Goal: Task Accomplishment & Management: Manage account settings

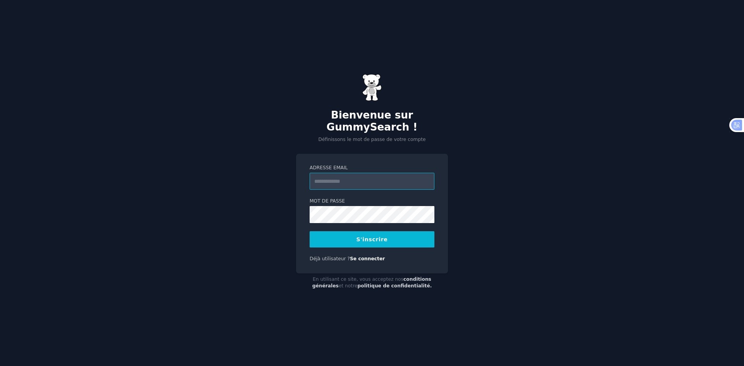
click at [361, 183] on input "Adresse email" at bounding box center [372, 181] width 125 height 17
type input "**********"
click at [352, 238] on button "S'inscrire" at bounding box center [372, 239] width 125 height 16
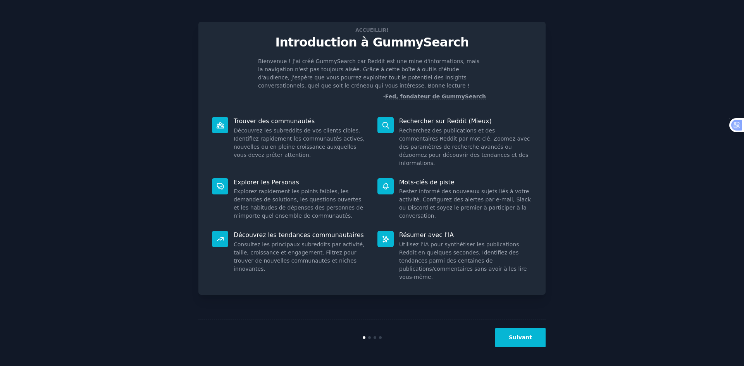
click at [595, 158] on div "Accueillir! Introduction à GummySearch Bienvenue ! J'ai créé GummySearch car Re…" at bounding box center [372, 183] width 723 height 345
click at [385, 126] on icon at bounding box center [386, 125] width 8 height 8
click at [448, 117] on font "Rechercher sur Reddit (Mieux)" at bounding box center [445, 120] width 93 height 7
click at [532, 332] on button "Suivant" at bounding box center [520, 337] width 50 height 19
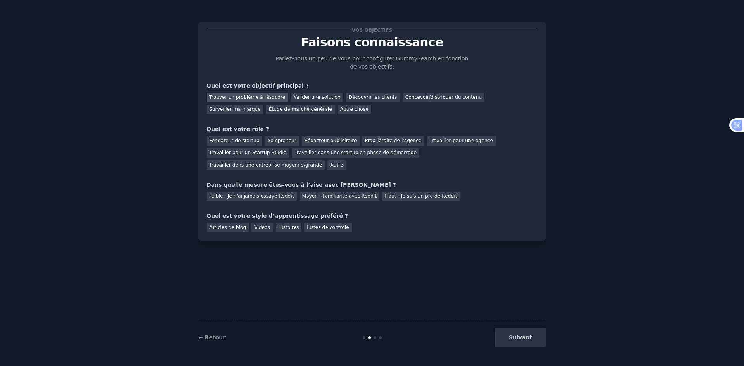
click at [266, 99] on font "Trouver un problème à résoudre" at bounding box center [247, 97] width 76 height 5
click at [410, 96] on font "Concevoir/distribuer du contenu" at bounding box center [444, 97] width 77 height 5
click at [343, 162] on font "Autre" at bounding box center [336, 164] width 13 height 5
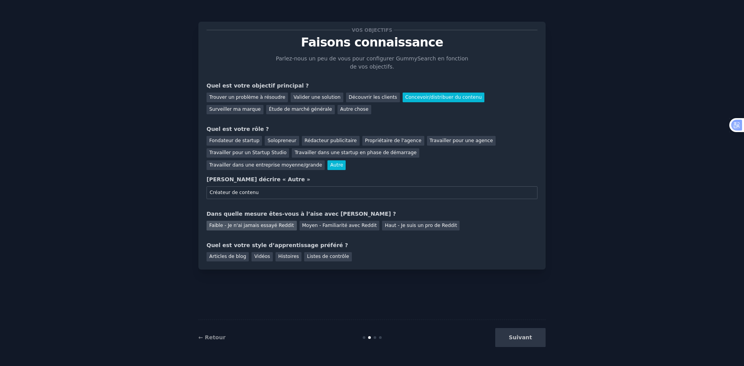
type input "Créateur de contenu"
click at [240, 223] on font "Faible - Je n'ai jamais essayé Reddit" at bounding box center [251, 225] width 85 height 5
click at [234, 254] on font "Articles de blog" at bounding box center [227, 256] width 37 height 5
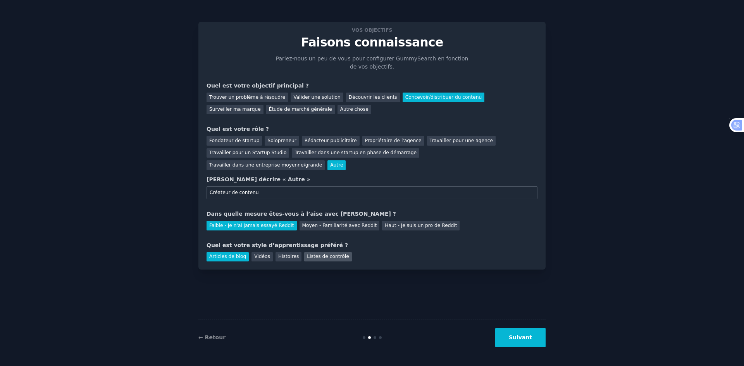
click at [311, 252] on div "Listes de contrôle" at bounding box center [327, 257] width 47 height 10
click at [224, 254] on font "Articles de blog" at bounding box center [227, 256] width 37 height 5
click at [223, 252] on div "Articles de blog" at bounding box center [228, 257] width 42 height 10
click at [351, 250] on div "Articles de blog Vidéos Histoires Listes de contrôle" at bounding box center [372, 256] width 331 height 12
click at [517, 340] on font "Suivant" at bounding box center [520, 338] width 23 height 6
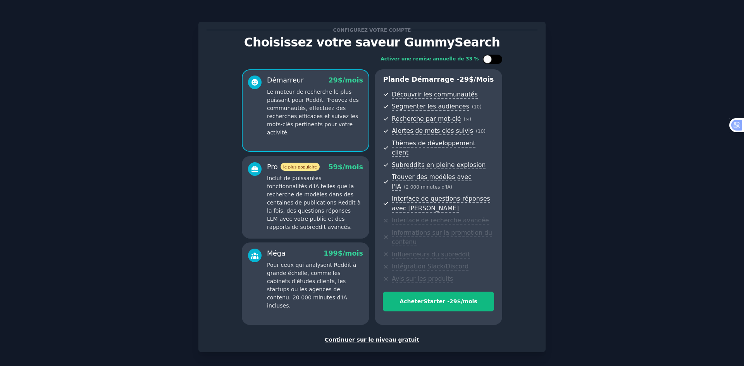
click at [501, 59] on div at bounding box center [492, 59] width 19 height 9
checkbox input "true"
click at [399, 337] on font "Continuer sur le niveau gratuit" at bounding box center [372, 340] width 95 height 6
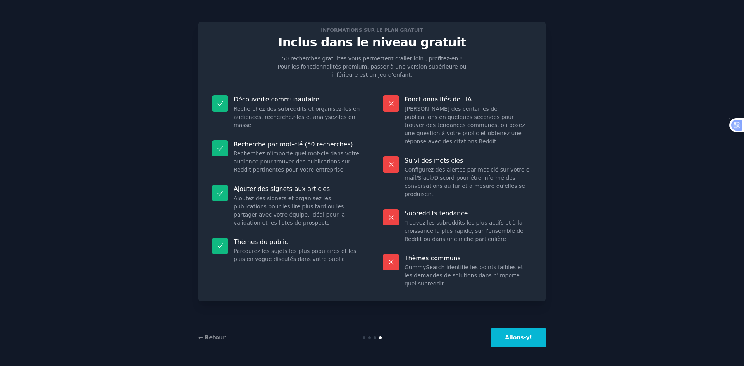
click at [521, 337] on font "Allons-y!" at bounding box center [518, 338] width 27 height 6
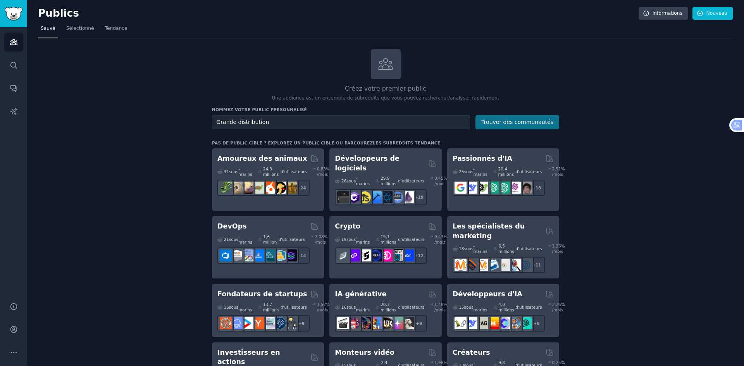
type input "Grande distribution"
click at [498, 124] on font "Trouver des communautés" at bounding box center [518, 122] width 72 height 6
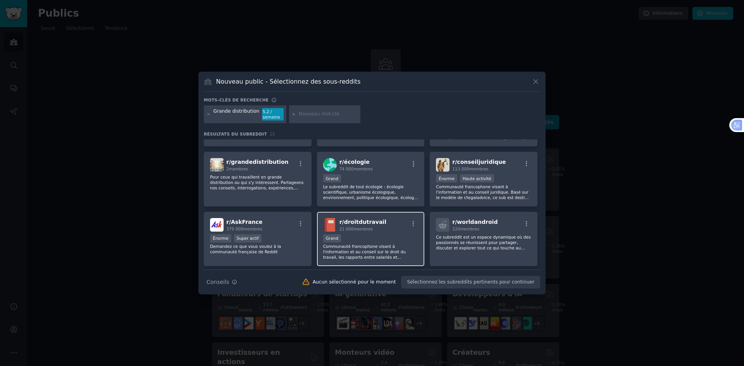
scroll to position [26, 0]
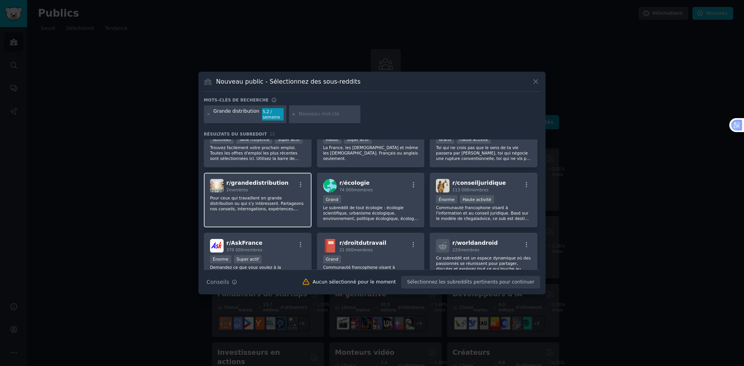
click at [280, 199] on font "Pour ceux qui travaillent en grande distribution ou qui s'y intéressent. Partag…" at bounding box center [256, 212] width 93 height 32
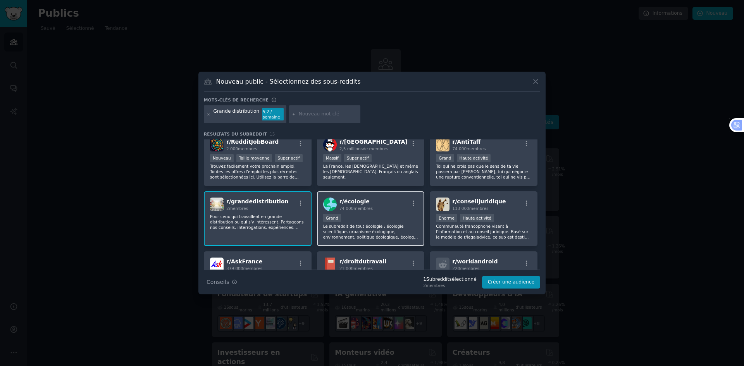
scroll to position [0, 0]
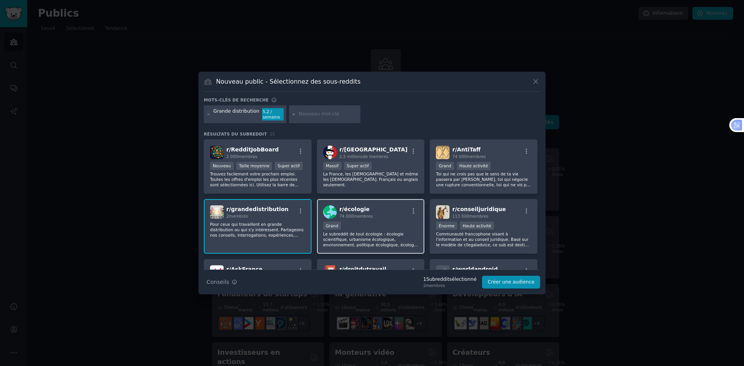
click at [396, 220] on div "r/ écologie 74 000 membres 10 000 à 100 000 membres Grand Le subreddit de tout …" at bounding box center [371, 226] width 108 height 55
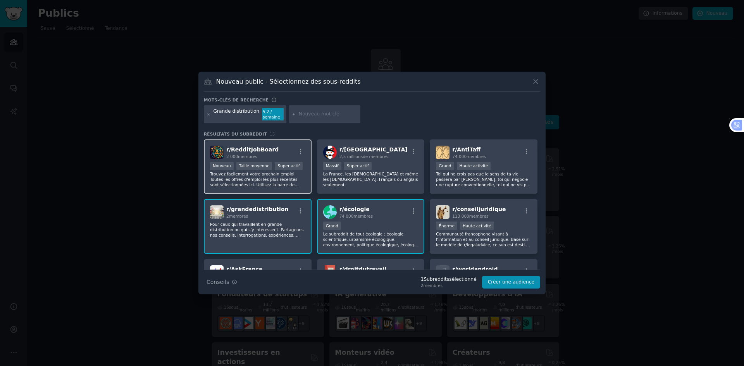
click at [258, 178] on font "Trouvez facilement votre prochain emploi. Toutes les offres d'emploi les plus r…" at bounding box center [255, 188] width 90 height 32
click at [535, 79] on icon at bounding box center [536, 82] width 8 height 8
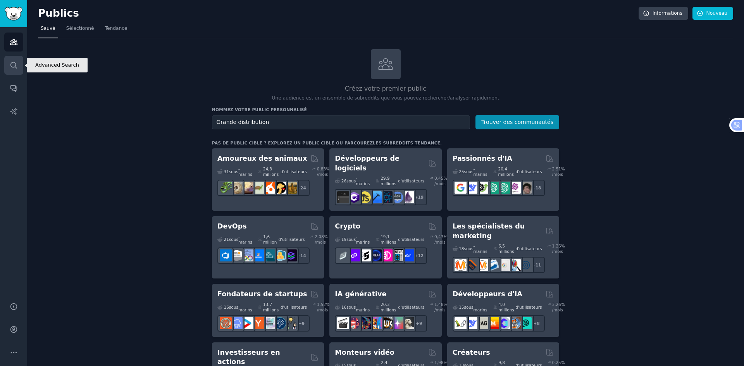
click at [17, 65] on icon "Barre latérale" at bounding box center [14, 65] width 8 height 8
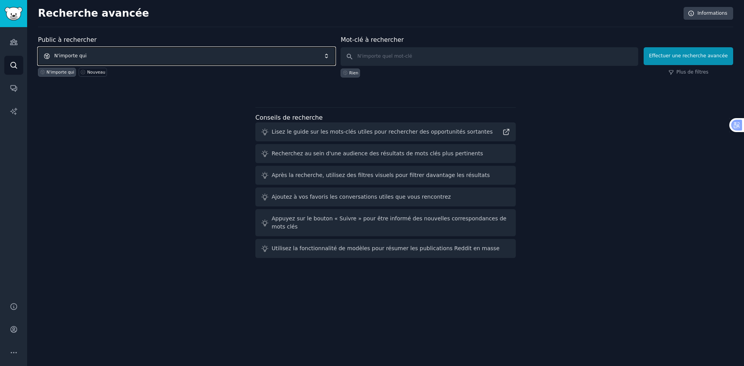
click at [157, 54] on span "N'importe qui" at bounding box center [186, 56] width 297 height 18
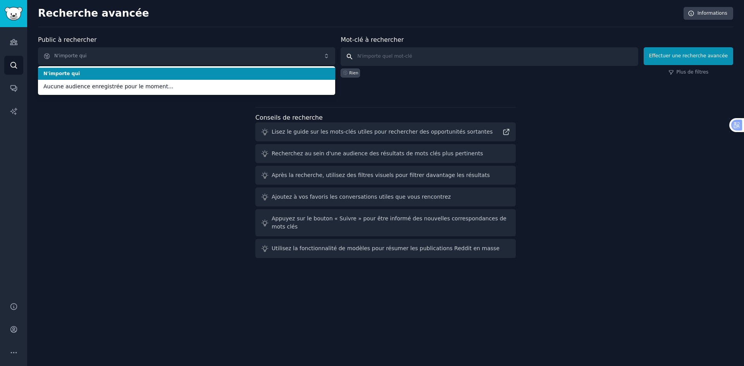
click at [393, 52] on input "text" at bounding box center [489, 56] width 297 height 19
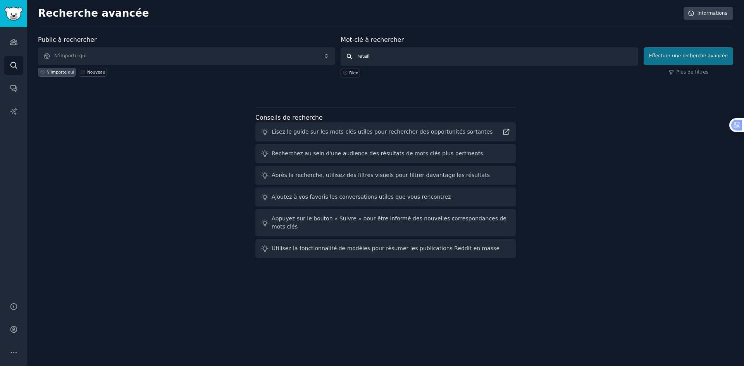
type input "retail"
click at [678, 60] on button "Effectuer une recherche avancée" at bounding box center [689, 56] width 90 height 18
click at [367, 52] on input "text" at bounding box center [489, 56] width 297 height 19
type input "retail"
click button "Effectuer une recherche avancée" at bounding box center [689, 56] width 90 height 18
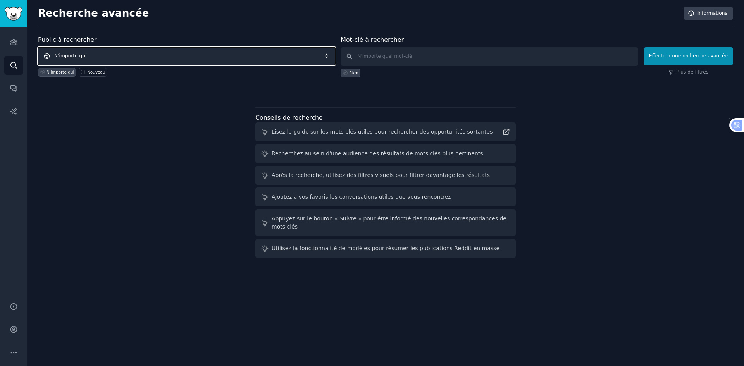
click at [80, 54] on font "N'importe qui" at bounding box center [70, 55] width 32 height 5
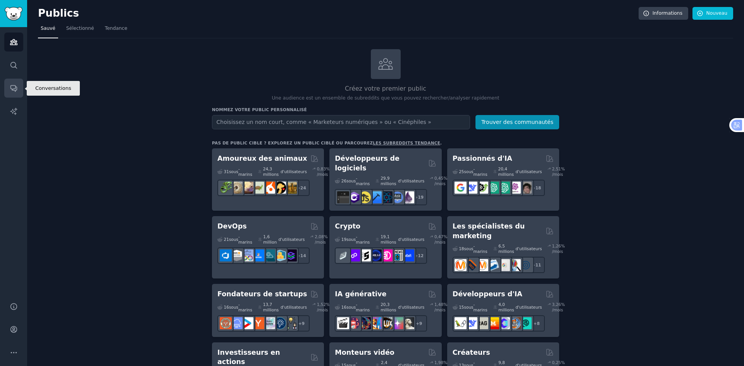
click at [16, 87] on icon "Barre latérale" at bounding box center [13, 89] width 6 height 6
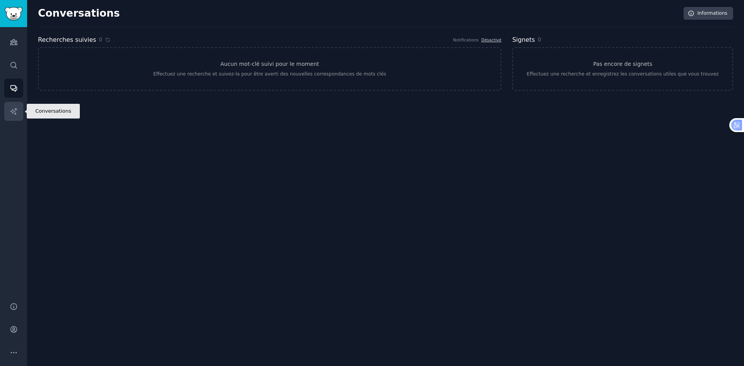
click at [17, 108] on icon "Barre latérale" at bounding box center [14, 111] width 8 height 8
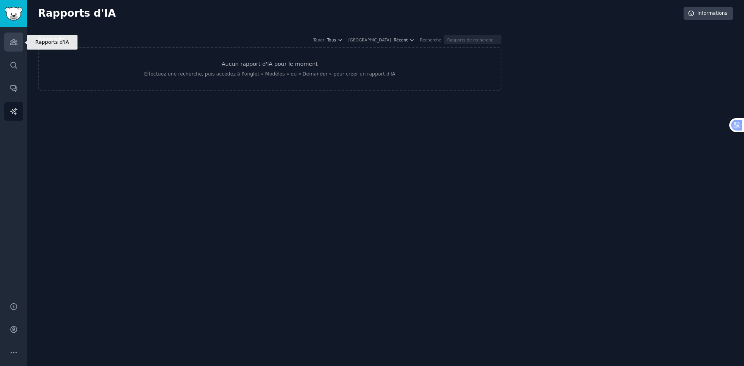
click at [4, 43] on link "Publics" at bounding box center [13, 42] width 19 height 19
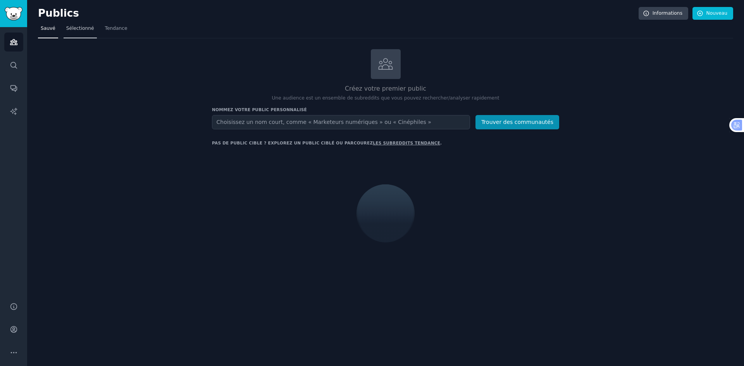
click at [67, 25] on link "Sélectionné" at bounding box center [80, 30] width 33 height 16
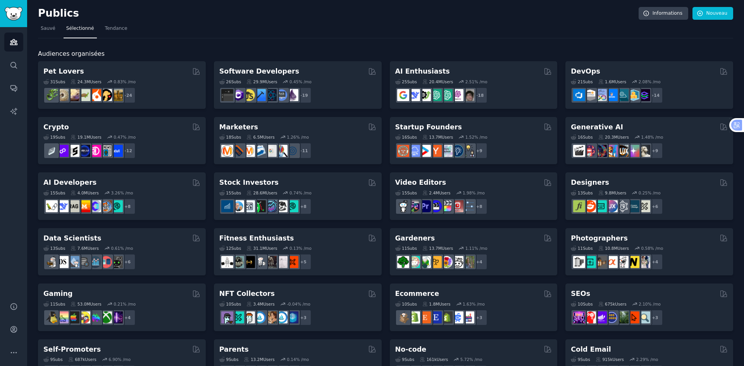
click at [97, 30] on nav "Sauvé Sélectionné Tendance" at bounding box center [386, 30] width 696 height 16
click at [105, 29] on font "Tendance" at bounding box center [116, 28] width 22 height 5
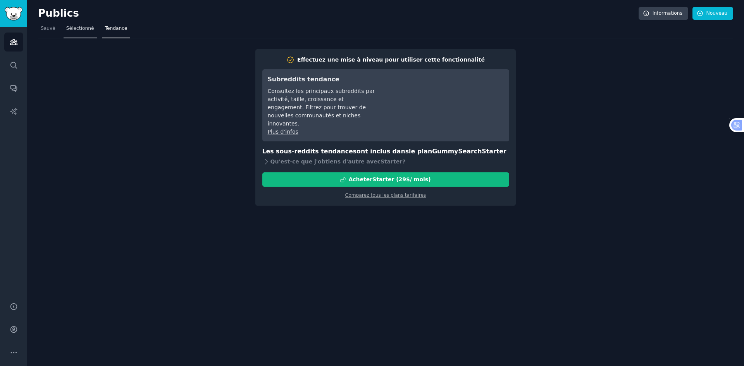
click at [74, 26] on font "Sélectionné" at bounding box center [80, 28] width 28 height 5
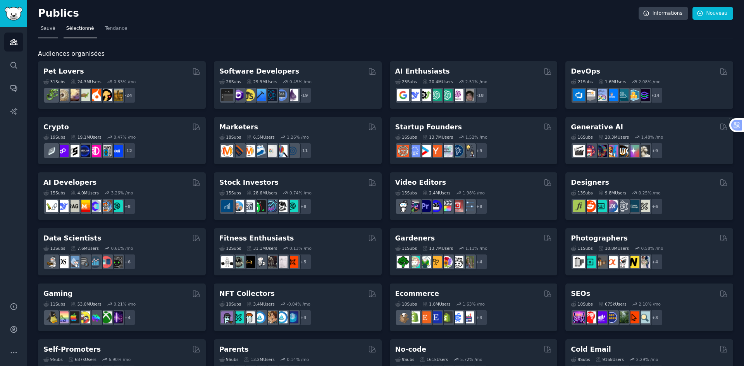
click at [44, 31] on font "Sauvé" at bounding box center [48, 28] width 15 height 5
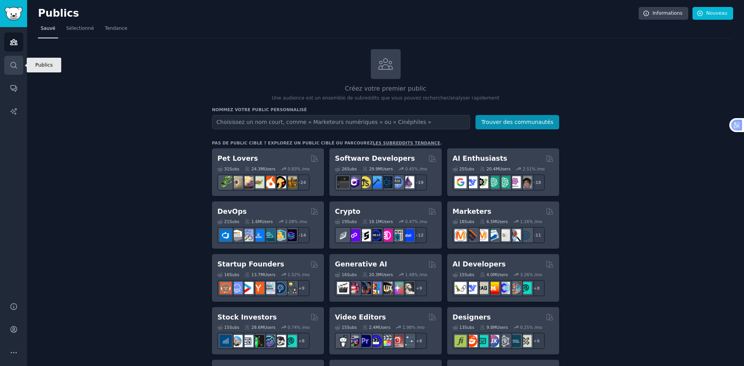
click at [15, 64] on icon "Barre latérale" at bounding box center [13, 65] width 6 height 6
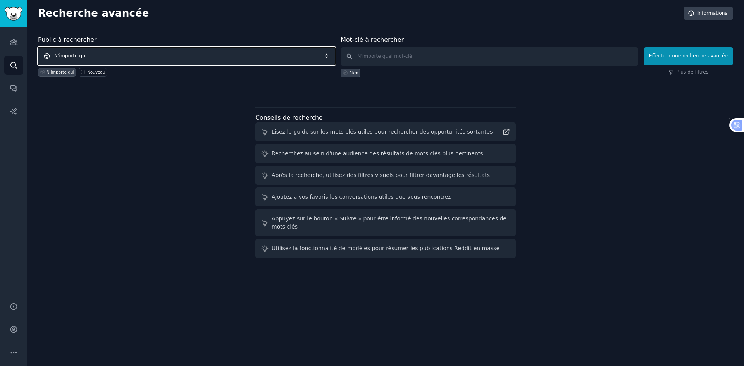
click at [93, 55] on span "N'importe qui" at bounding box center [186, 56] width 297 height 18
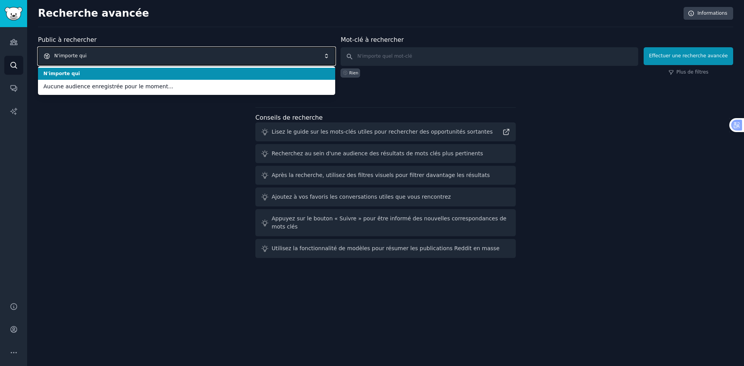
click at [93, 55] on span "N'importe qui" at bounding box center [186, 56] width 297 height 18
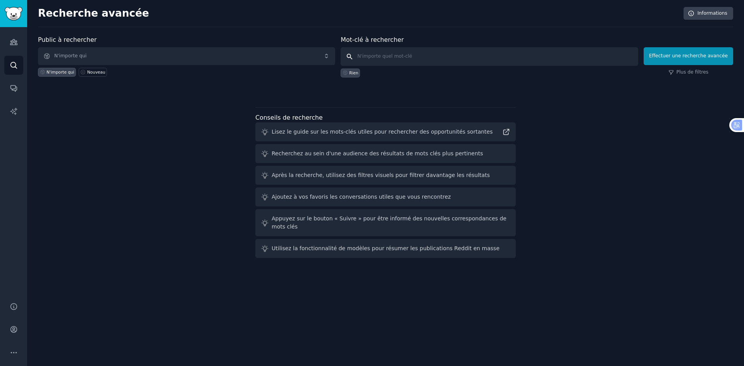
click at [384, 55] on input "text" at bounding box center [489, 56] width 297 height 19
type input "immobilier"
click at [682, 57] on font "Effectuer une recherche avancée" at bounding box center [688, 55] width 79 height 5
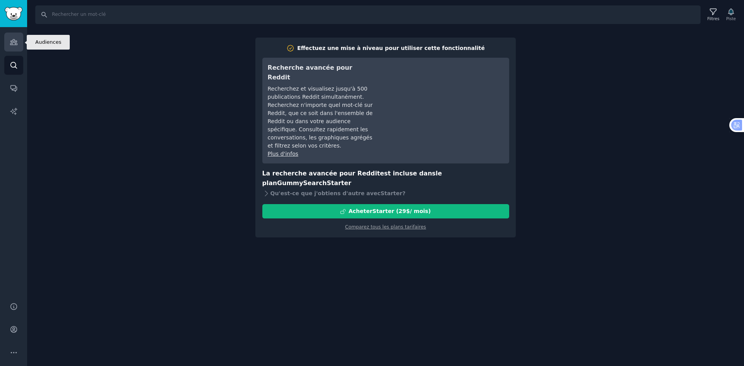
click at [14, 39] on icon "Barre latérale" at bounding box center [14, 42] width 8 height 8
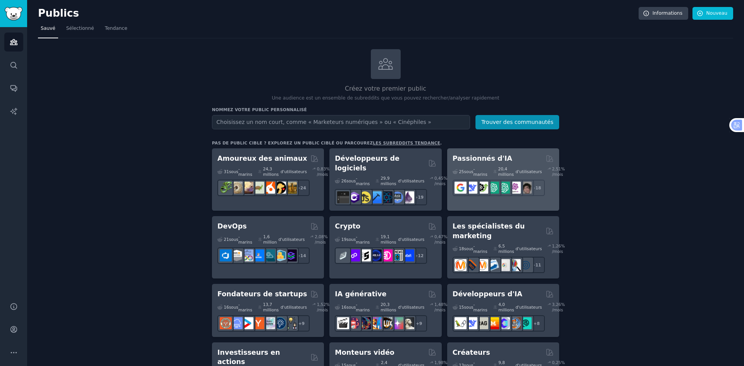
click at [472, 162] on h2 "Passionnés d'IA" at bounding box center [483, 159] width 60 height 10
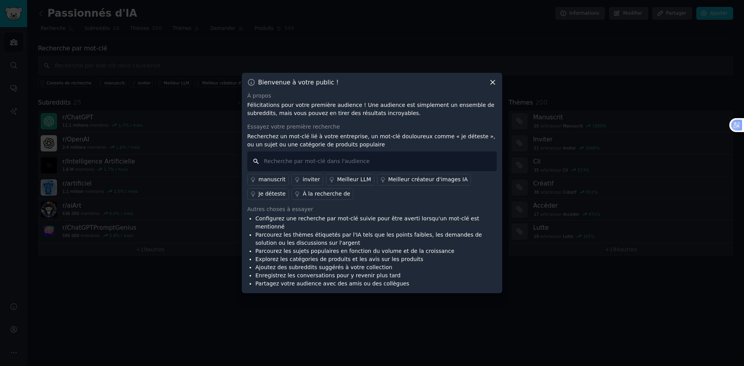
click at [350, 165] on input "text" at bounding box center [372, 162] width 250 height 20
click at [490, 86] on icon at bounding box center [493, 82] width 8 height 8
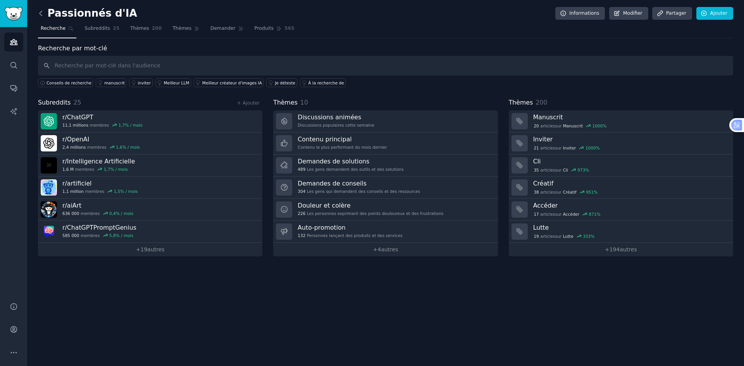
click at [41, 13] on icon at bounding box center [41, 13] width 8 height 8
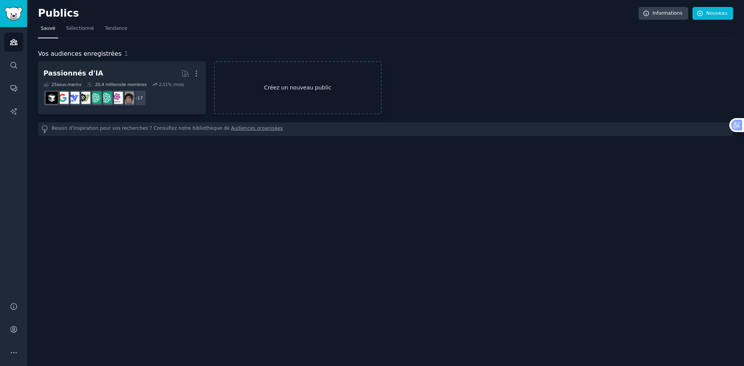
click at [263, 82] on link "Créez un nouveau public" at bounding box center [298, 87] width 168 height 53
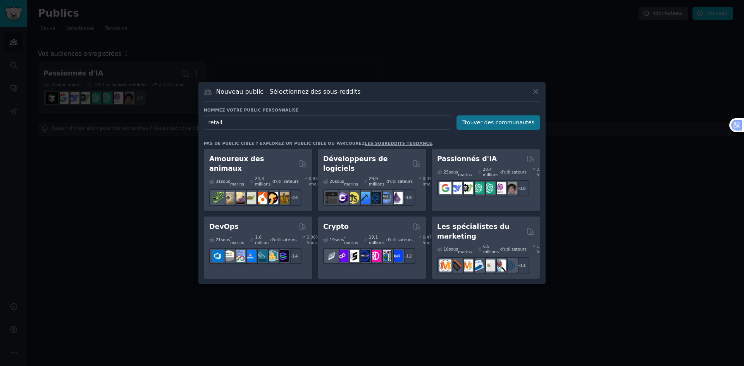
type input "retail"
click at [494, 118] on button "Trouver des communautés" at bounding box center [499, 123] width 84 height 14
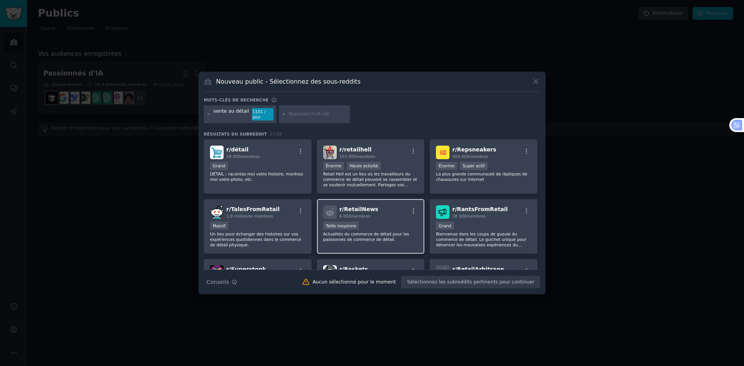
click at [397, 209] on div "r/ RetailNews 6 000 membres" at bounding box center [370, 212] width 95 height 14
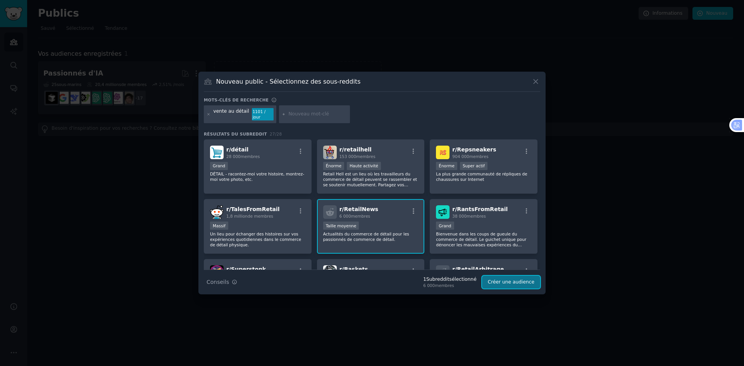
click at [523, 280] on font "Créer une audience" at bounding box center [511, 282] width 47 height 5
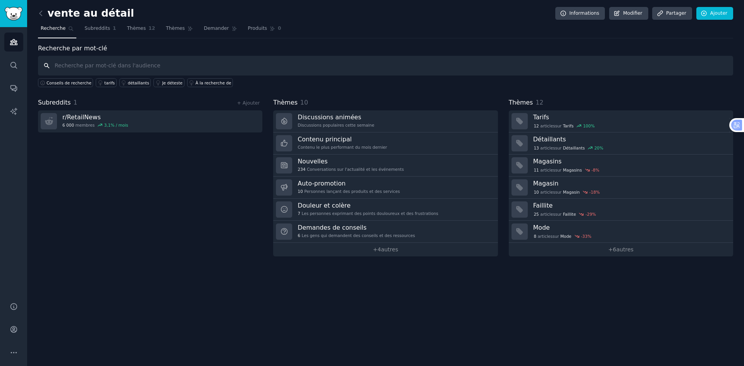
click at [90, 66] on input "text" at bounding box center [386, 66] width 696 height 20
type input "magasin"
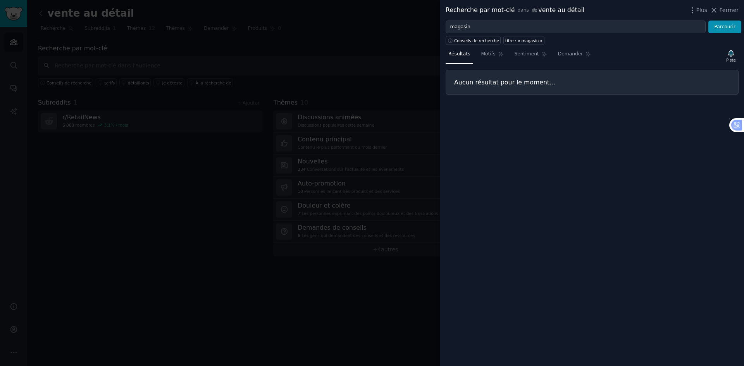
drag, startPoint x: 727, startPoint y: 9, endPoint x: 721, endPoint y: 12, distance: 6.6
click at [727, 9] on font "Fermer" at bounding box center [729, 10] width 19 height 6
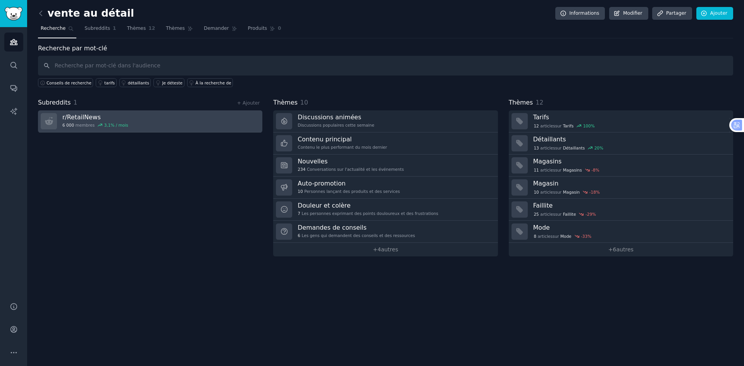
click at [176, 125] on link "r/ RetailNews 6 000 membres 3,1 % / mois" at bounding box center [150, 121] width 224 height 22
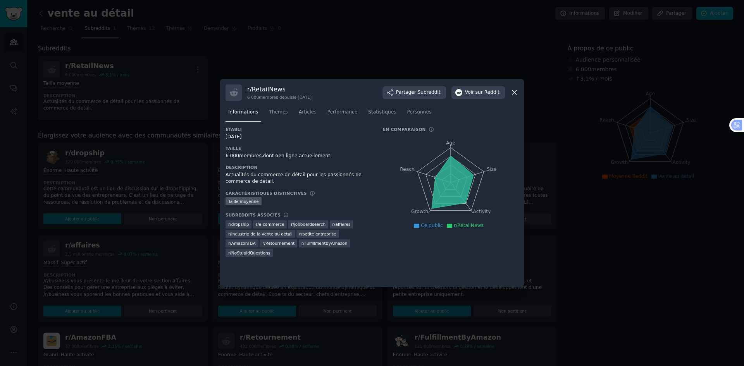
click at [514, 90] on icon at bounding box center [515, 92] width 8 height 8
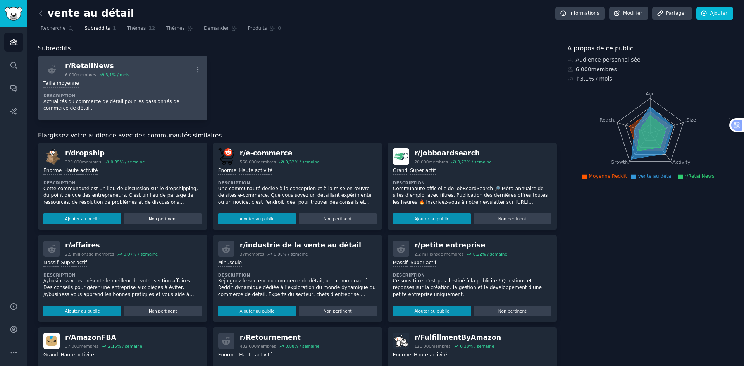
click at [151, 56] on link "r/ RetailNews 6 000 membres 3,1 % / mois Plus Taille moyenne Description Actual…" at bounding box center [122, 88] width 169 height 64
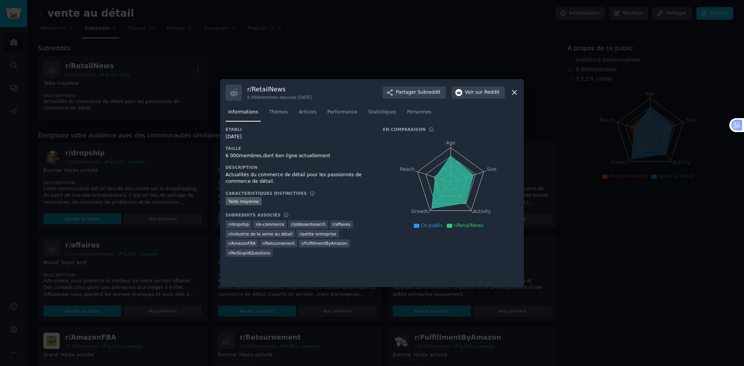
click at [518, 91] on icon at bounding box center [515, 92] width 8 height 8
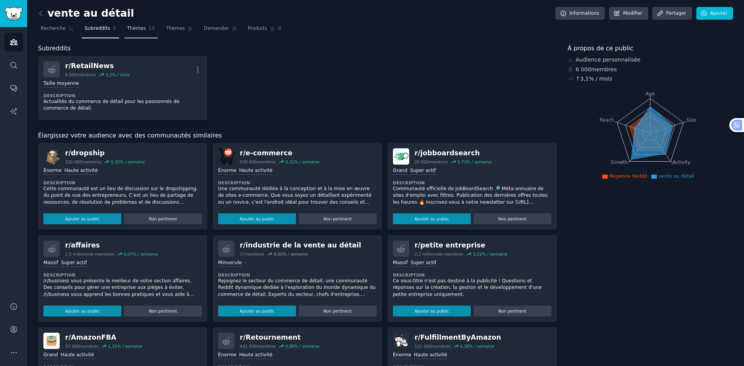
click at [127, 29] on font "Thèmes" at bounding box center [136, 28] width 19 height 5
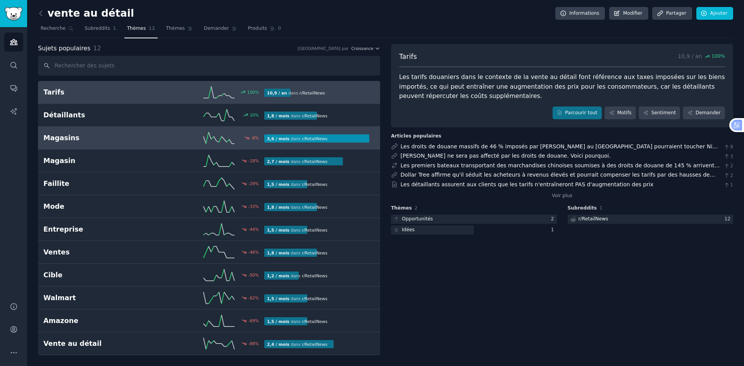
click at [137, 141] on h2 "Magasins" at bounding box center [98, 138] width 110 height 10
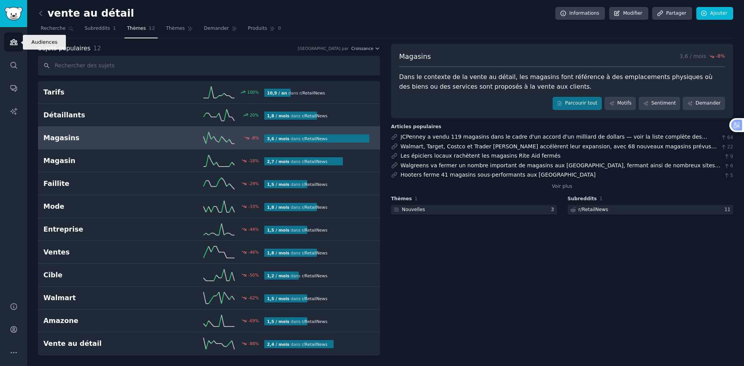
click at [12, 46] on icon "Barre latérale" at bounding box center [14, 42] width 8 height 8
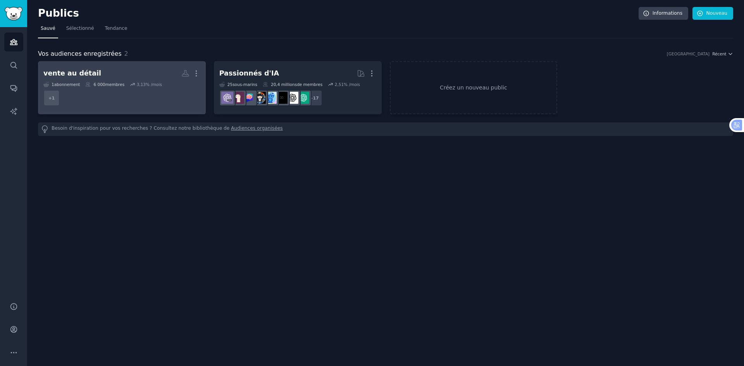
click at [123, 88] on dd "+ 1" at bounding box center [121, 98] width 157 height 22
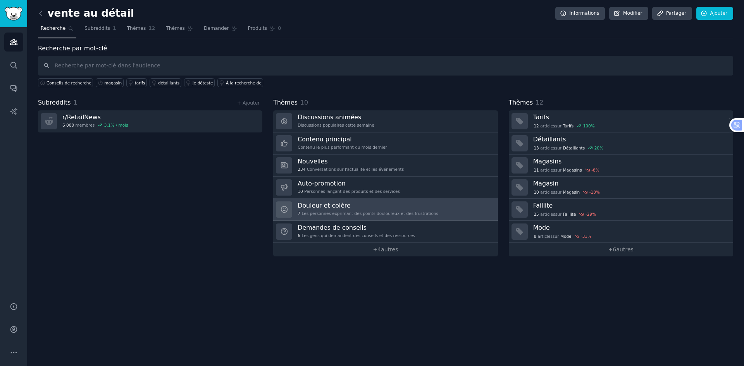
click at [349, 205] on h3 "Douleur et colère" at bounding box center [368, 206] width 141 height 8
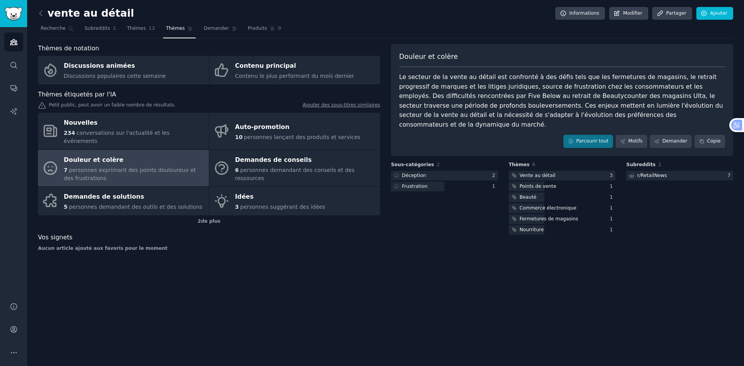
click at [142, 167] on div "7 personnes exprimant des points douloureux et des frustrations" at bounding box center [134, 174] width 141 height 16
click at [545, 173] on font "Vente au détail" at bounding box center [538, 175] width 36 height 5
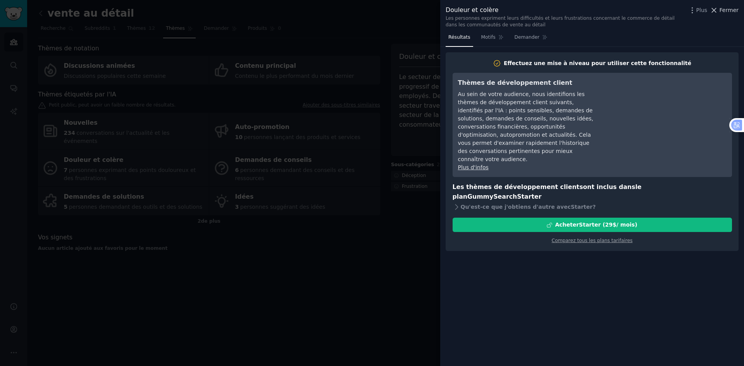
click at [738, 8] on font "Fermer" at bounding box center [729, 10] width 19 height 6
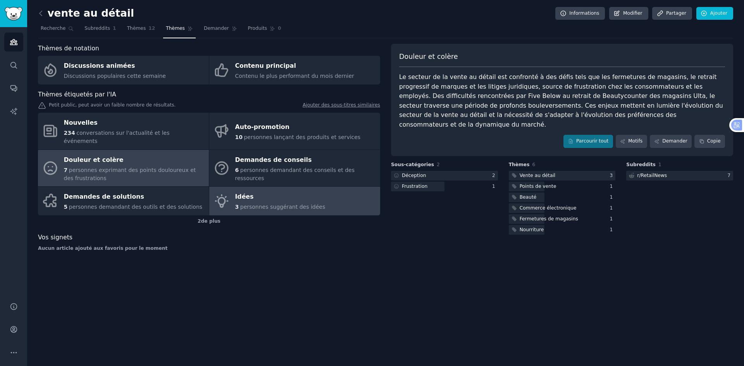
click at [304, 194] on div "Idées" at bounding box center [280, 197] width 90 height 12
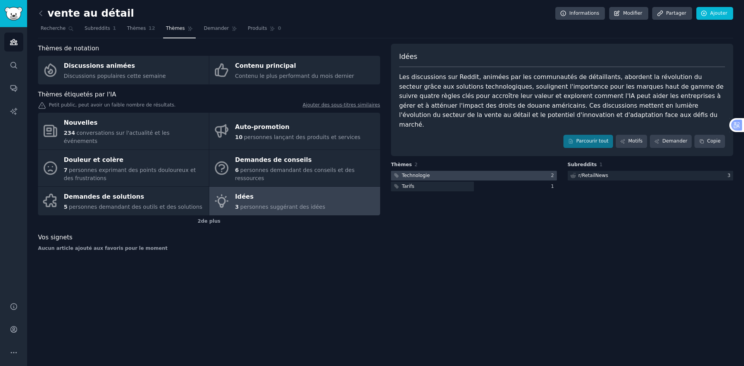
click at [501, 171] on div at bounding box center [474, 176] width 166 height 10
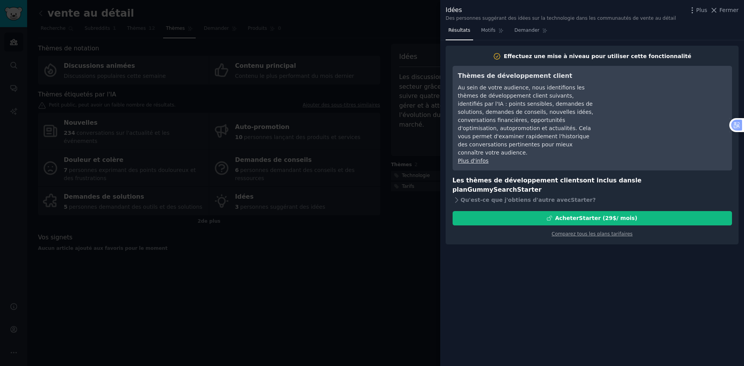
click at [738, 2] on div "Idées Des personnes suggérant des idées sur la technologie dans les communautés…" at bounding box center [592, 12] width 304 height 24
click at [733, 10] on font "Fermer" at bounding box center [729, 10] width 19 height 6
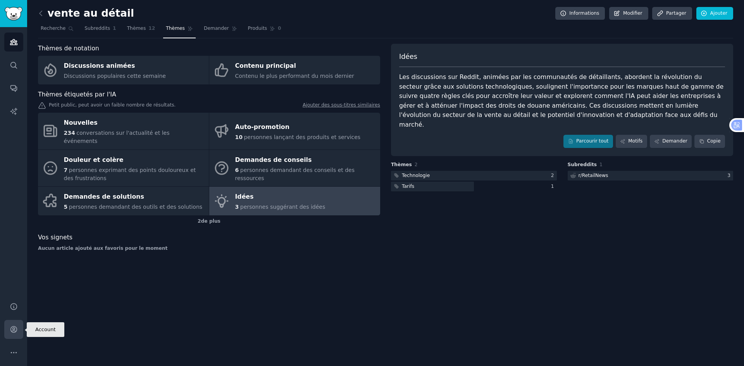
click at [17, 323] on link "Compte" at bounding box center [13, 329] width 19 height 19
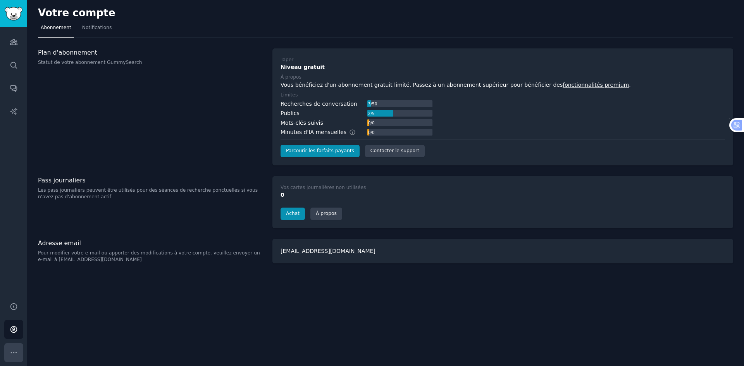
click at [16, 351] on icon "Barre latérale" at bounding box center [14, 353] width 8 height 8
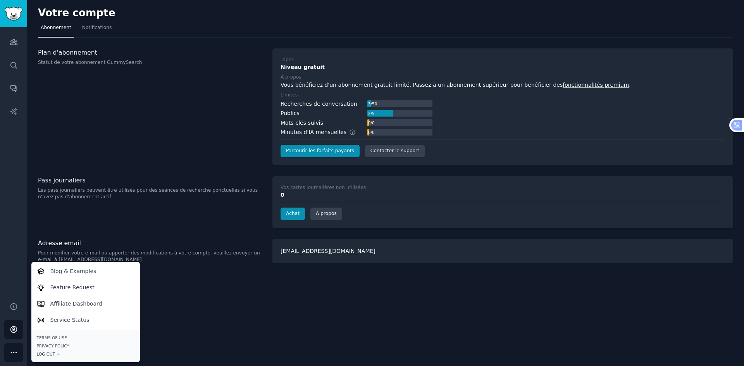
click at [47, 353] on div "Log Out →" at bounding box center [86, 354] width 98 height 5
